Goal: Transaction & Acquisition: Subscribe to service/newsletter

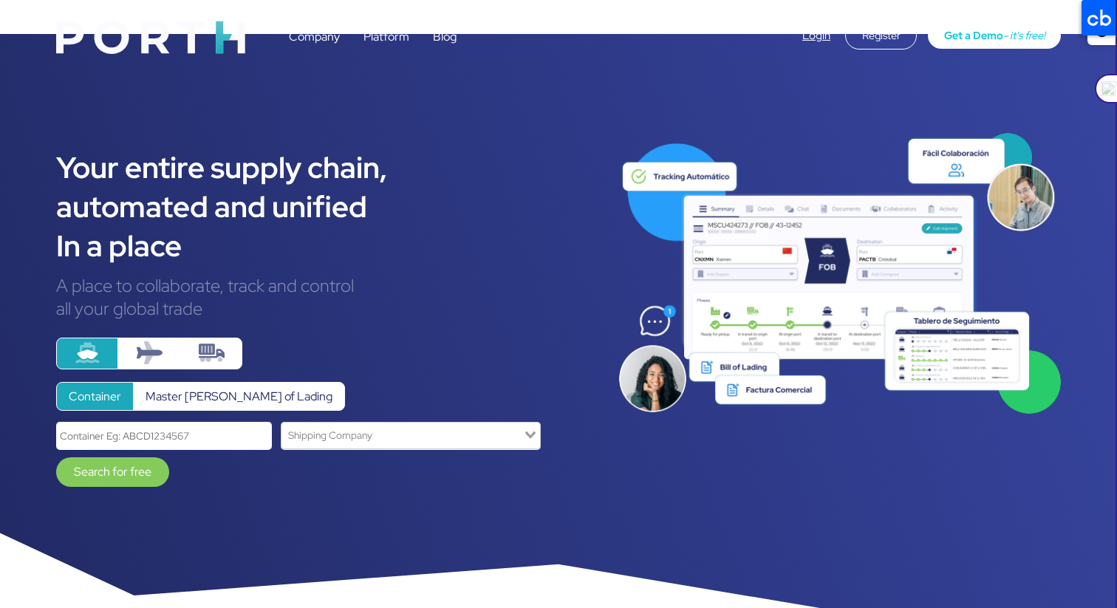
click at [205, 340] on img at bounding box center [212, 353] width 26 height 26
click at [0, 0] on input "radio" at bounding box center [0, 0] width 0 height 0
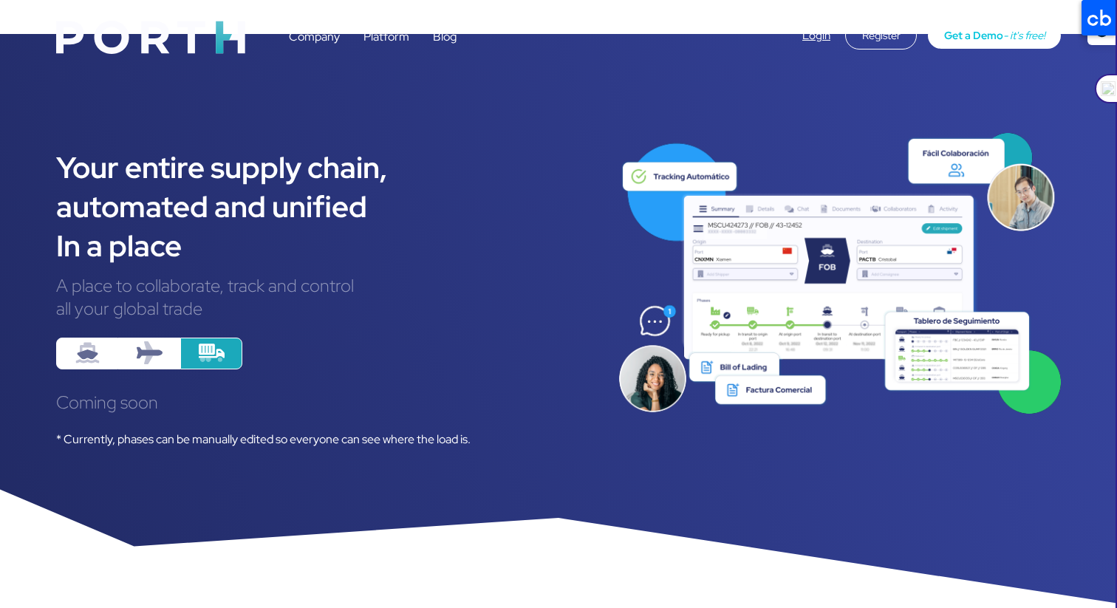
click at [158, 340] on img at bounding box center [150, 353] width 26 height 26
click at [0, 0] on input "radio" at bounding box center [0, 0] width 0 height 0
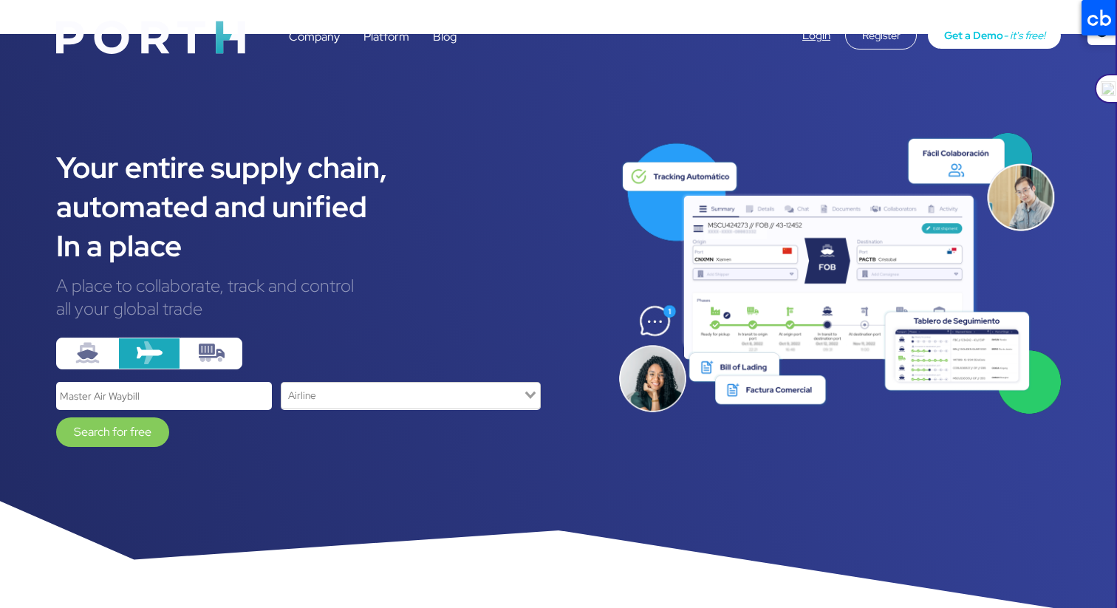
click at [88, 340] on img at bounding box center [88, 353] width 26 height 26
click at [0, 0] on input "radio" at bounding box center [0, 0] width 0 height 0
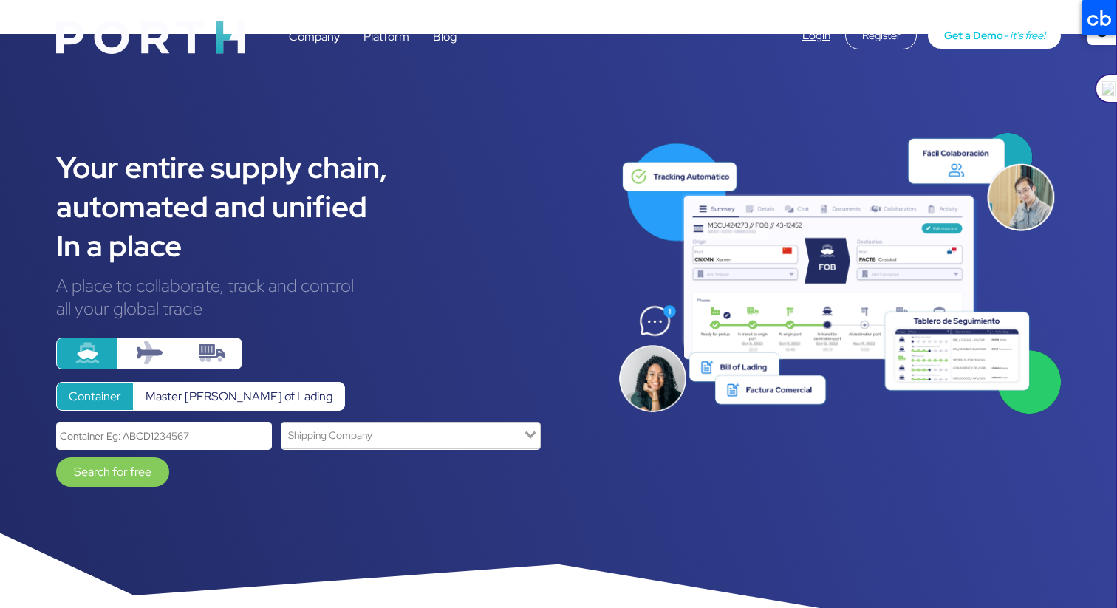
click at [217, 340] on img at bounding box center [212, 353] width 26 height 26
click at [0, 0] on input "radio" at bounding box center [0, 0] width 0 height 0
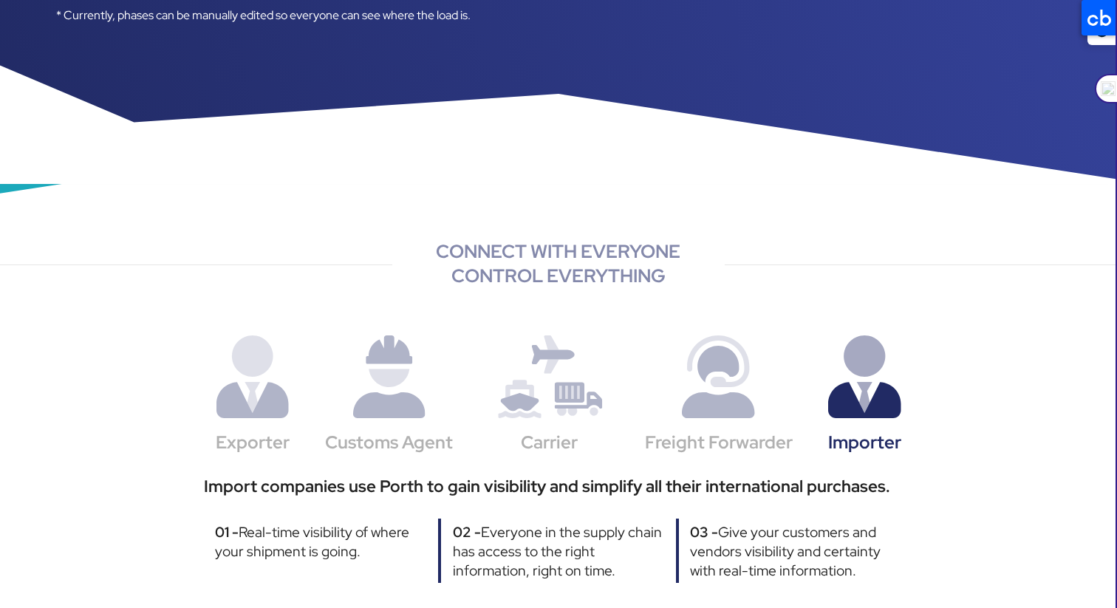
scroll to position [545, 0]
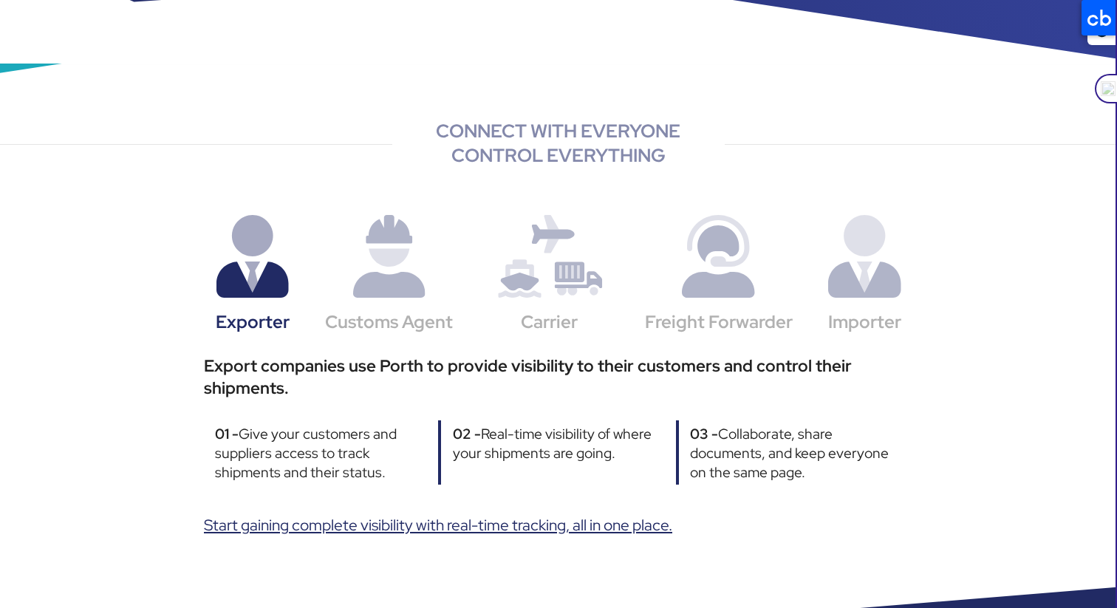
click at [352, 515] on font "Start gaining complete visibility with real-time tracking, all in one place." at bounding box center [438, 525] width 468 height 20
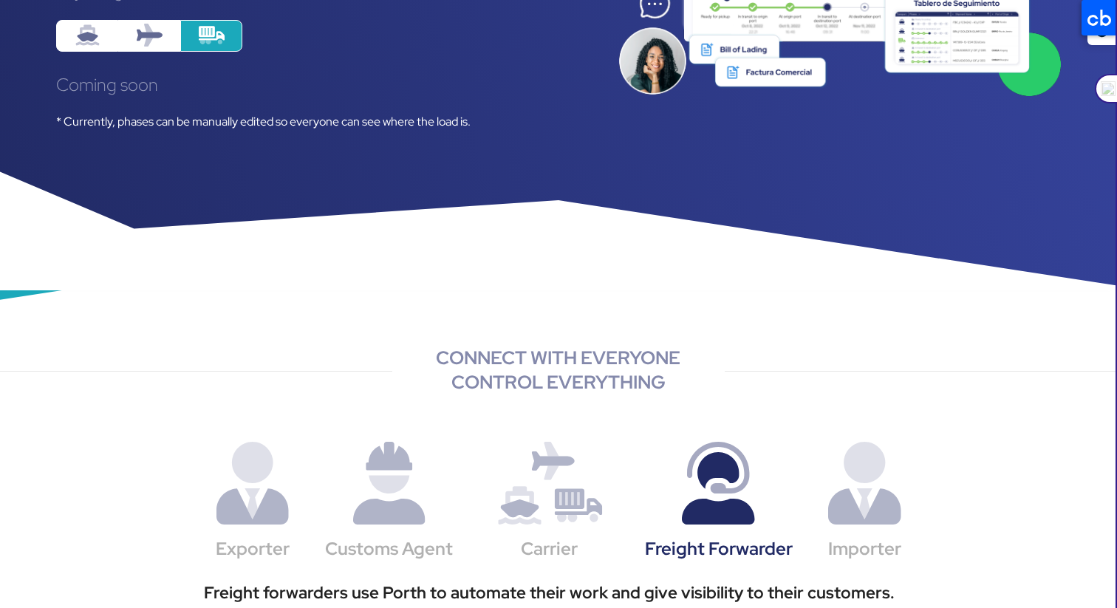
scroll to position [0, 0]
